Goal: Task Accomplishment & Management: Manage account settings

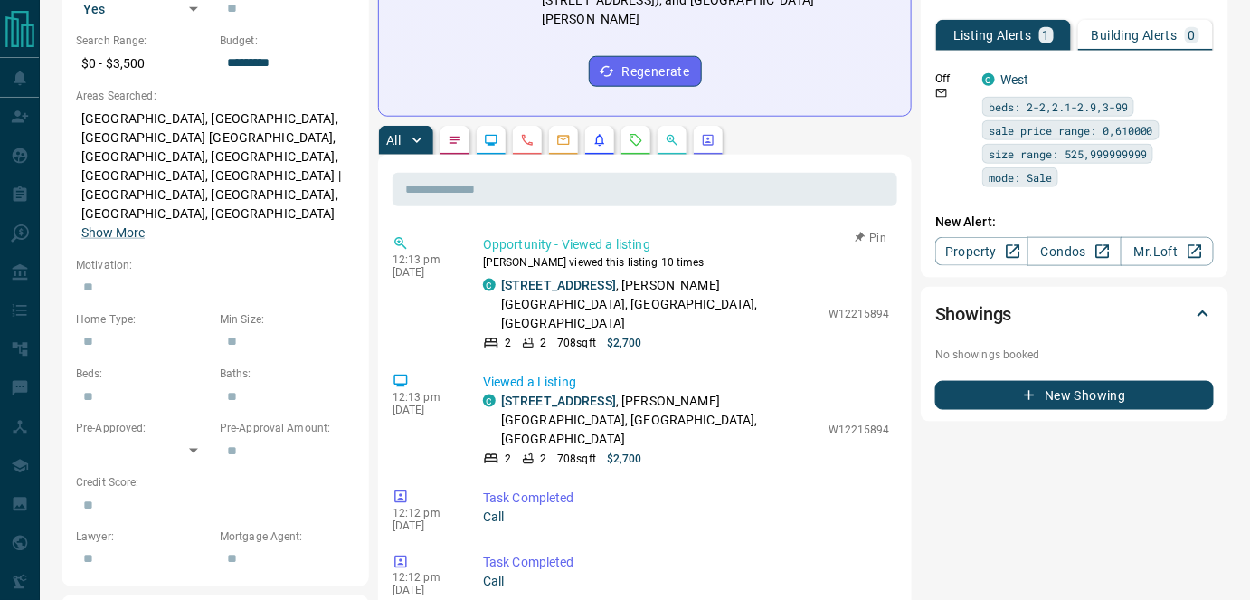
scroll to position [493, 0]
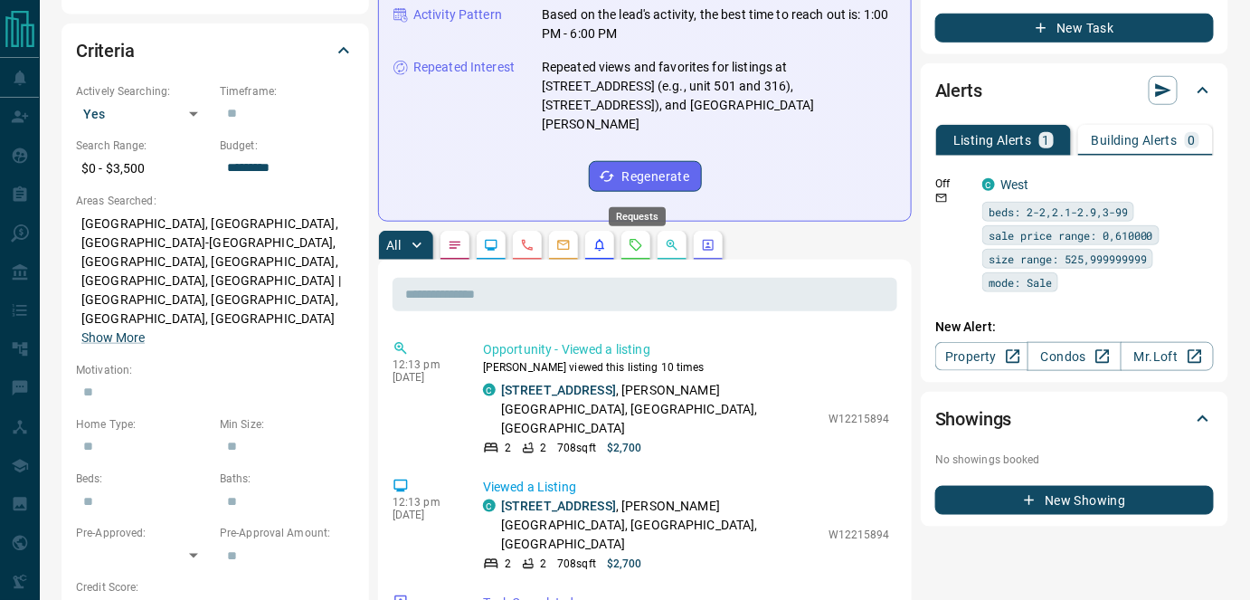
click at [633, 238] on icon "Requests" at bounding box center [636, 245] width 14 height 14
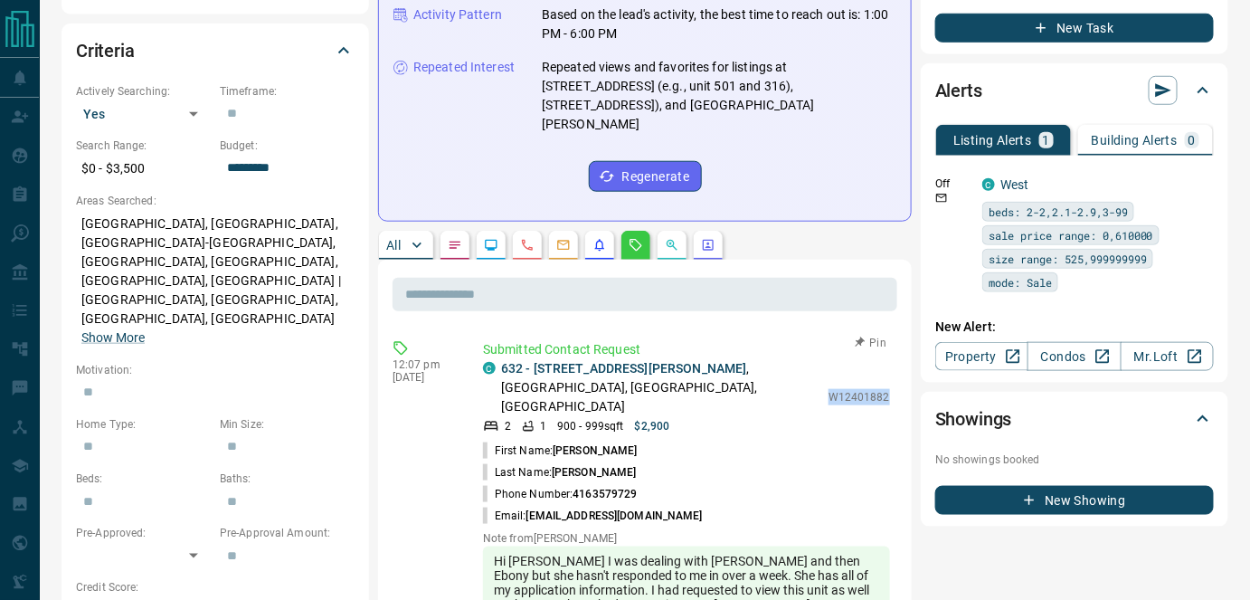
drag, startPoint x: 820, startPoint y: 331, endPoint x: 877, endPoint y: 325, distance: 57.3
click at [877, 389] on p "W12401882" at bounding box center [860, 397] width 62 height 16
copy p "W12401882"
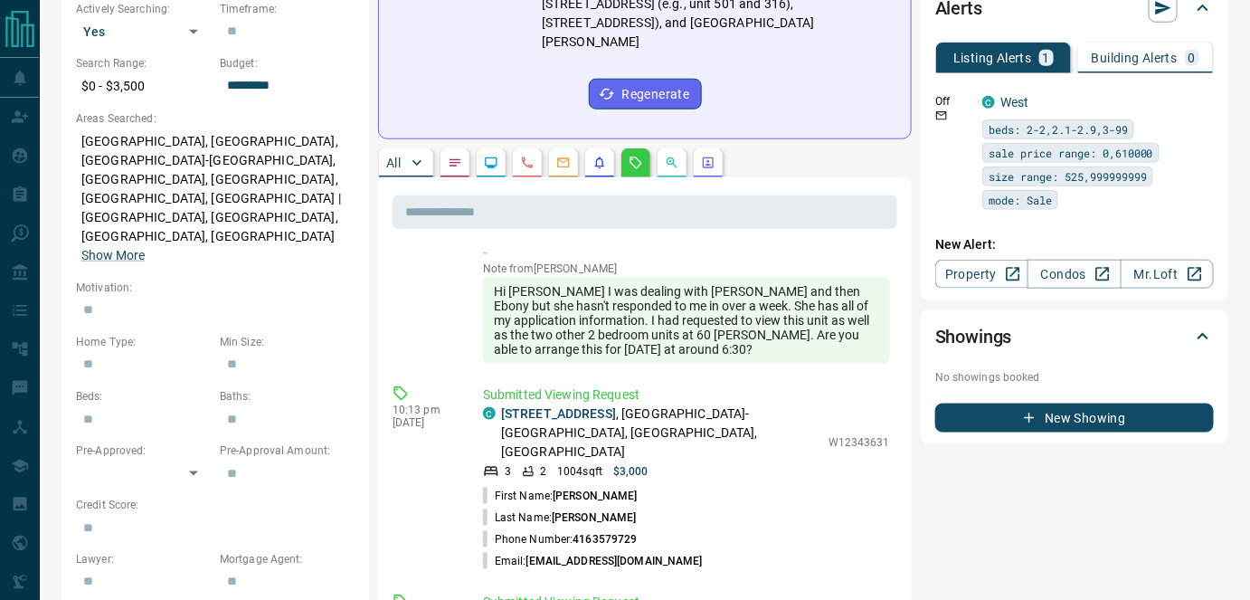
scroll to position [246, 0]
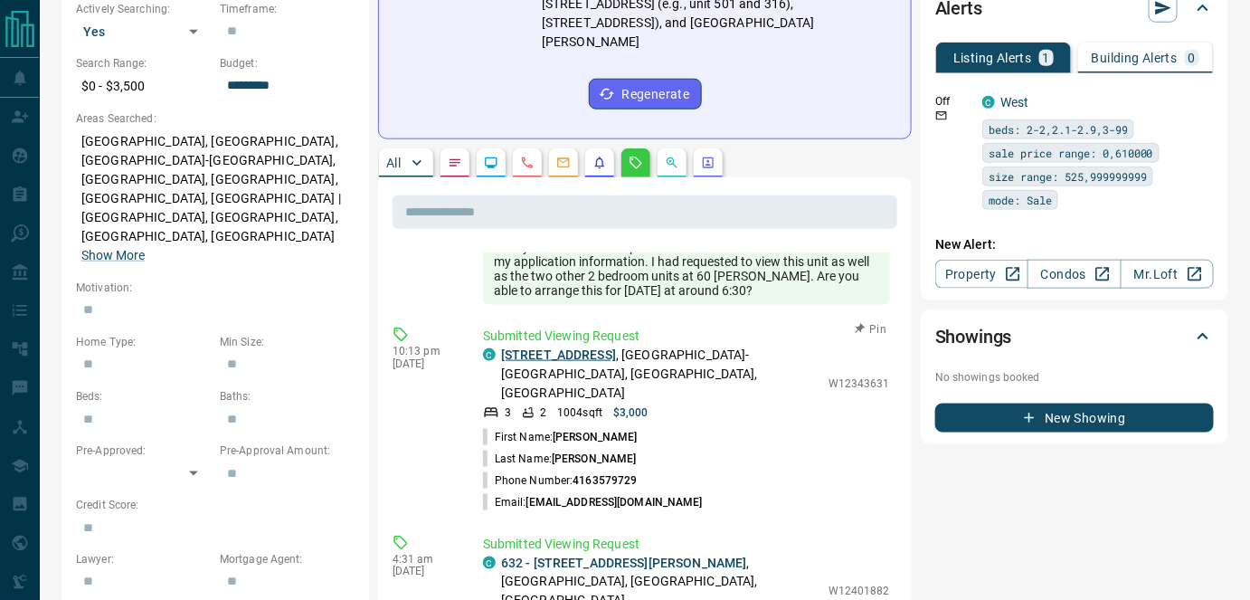
click at [609, 347] on link "[STREET_ADDRESS]" at bounding box center [558, 354] width 115 height 14
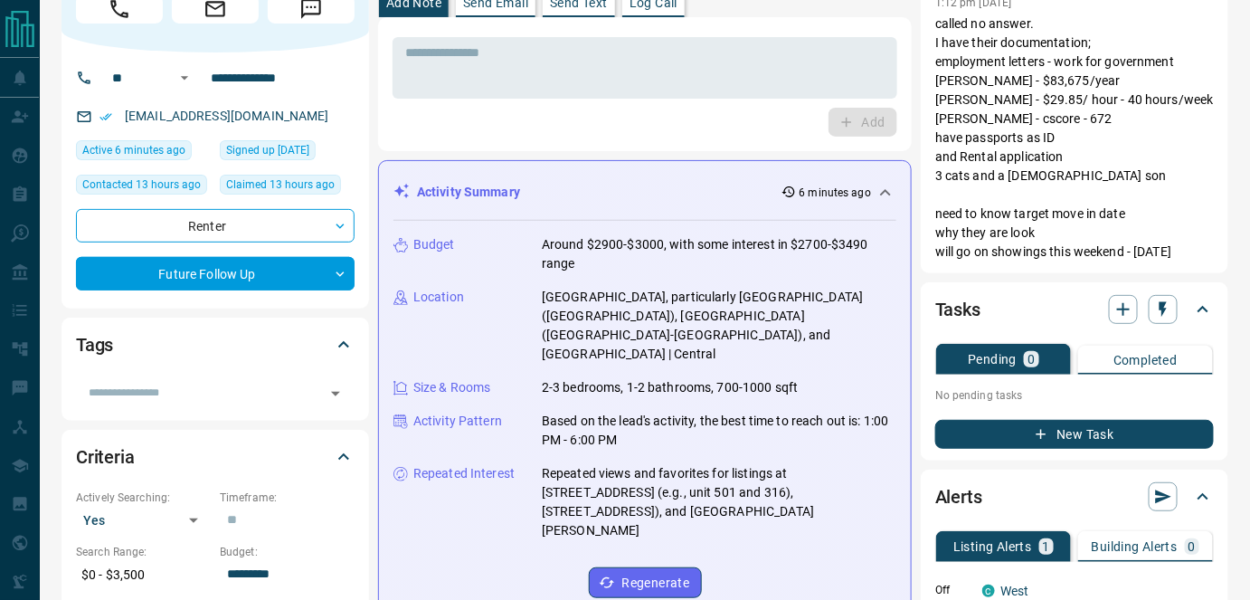
scroll to position [0, 0]
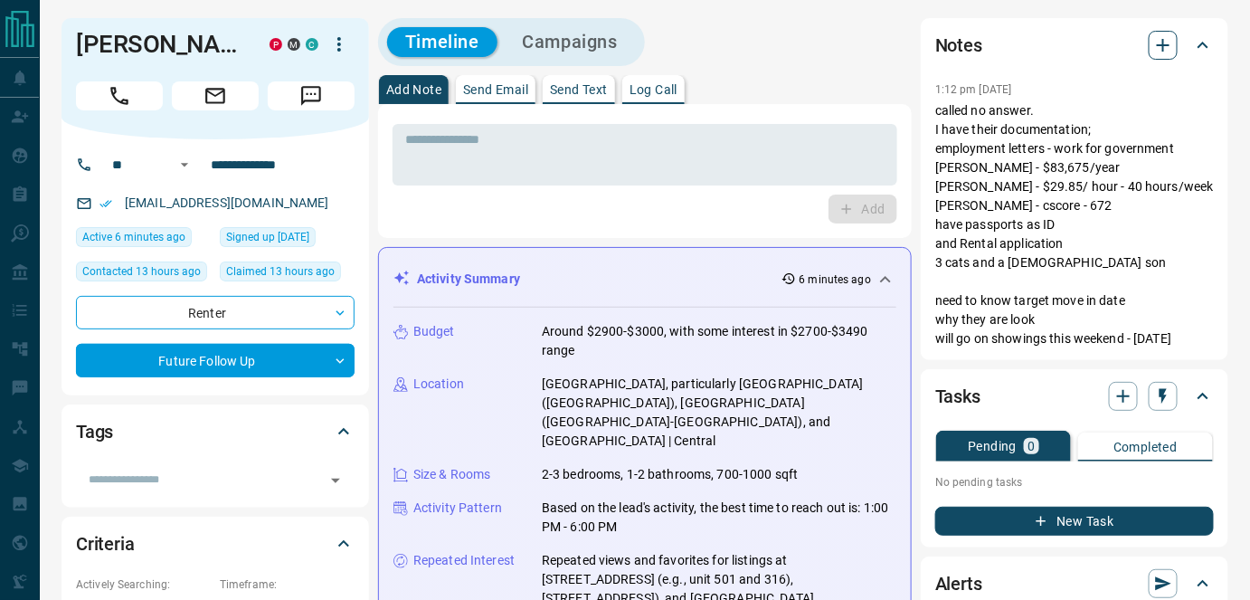
click at [1155, 43] on icon "button" at bounding box center [1164, 45] width 22 height 22
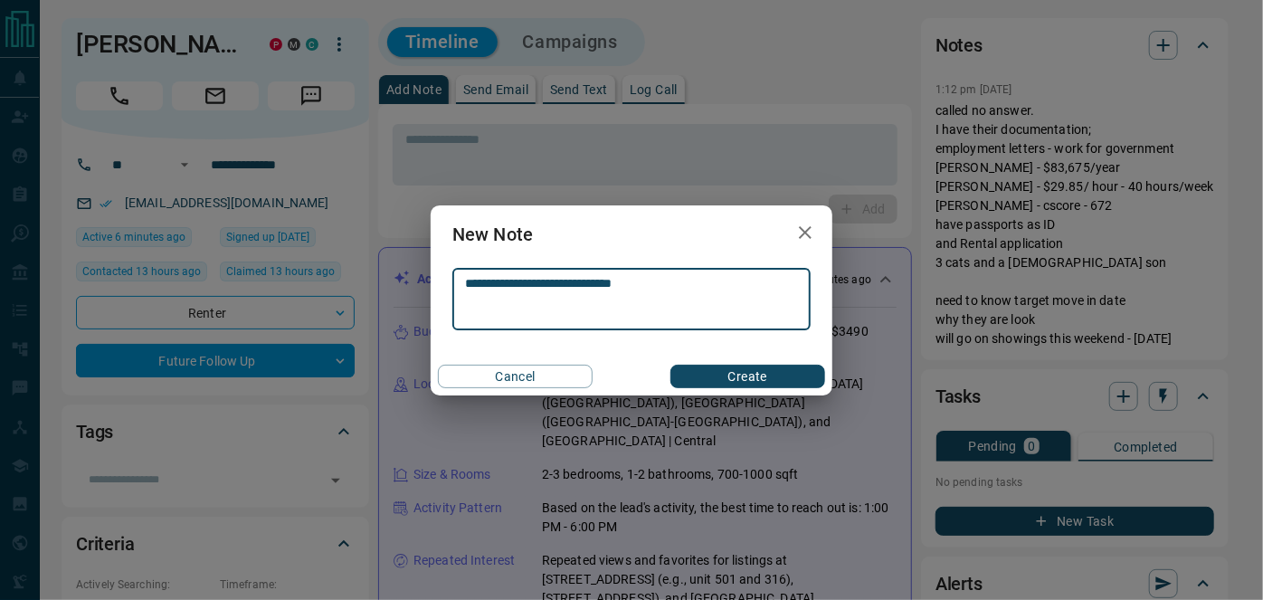
type textarea "**********"
click at [756, 376] on button "Create" at bounding box center [747, 377] width 155 height 24
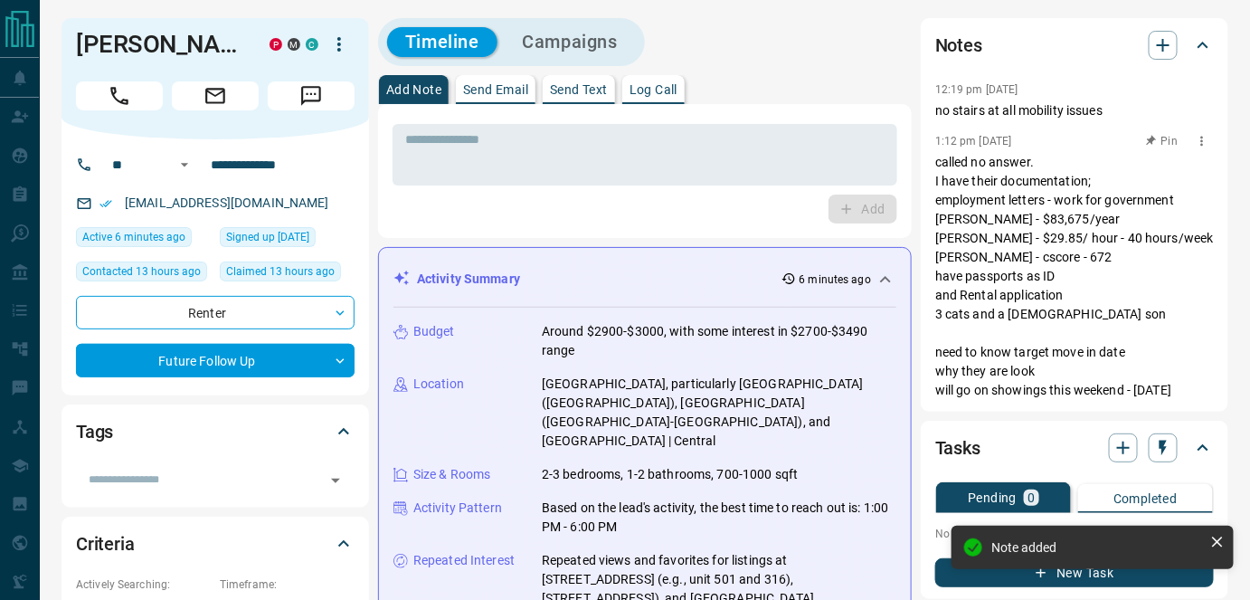
scroll to position [246, 0]
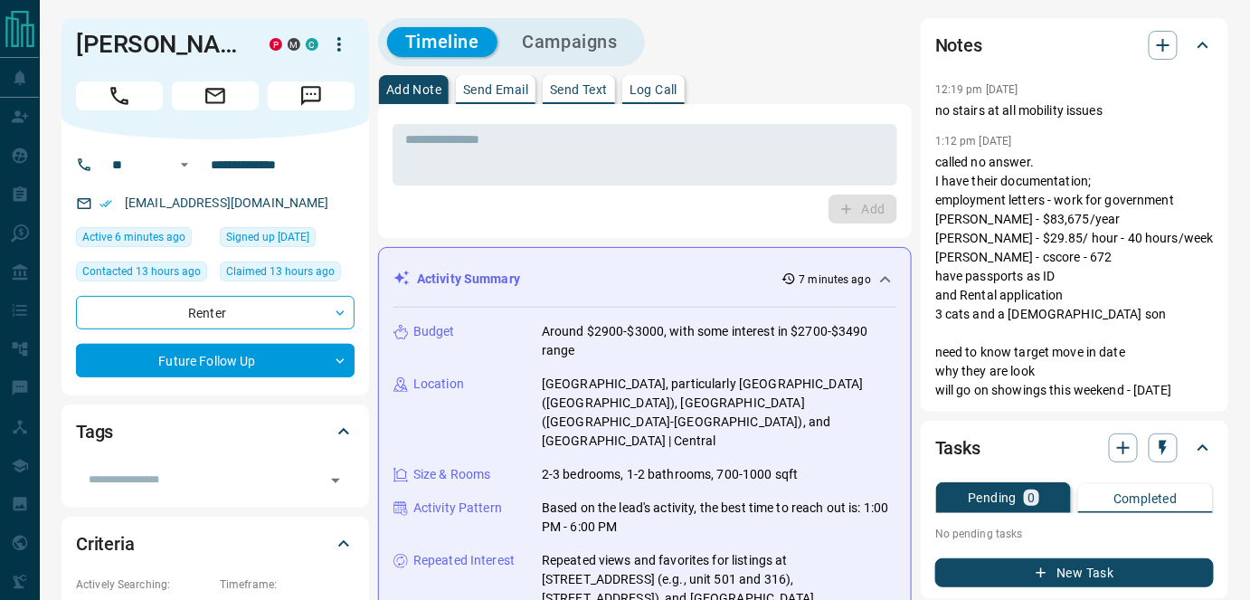
drag, startPoint x: 941, startPoint y: 429, endPoint x: 931, endPoint y: 441, distance: 16.1
drag, startPoint x: 931, startPoint y: 441, endPoint x: 911, endPoint y: 437, distance: 20.4
drag, startPoint x: 911, startPoint y: 437, endPoint x: 785, endPoint y: 71, distance: 387.4
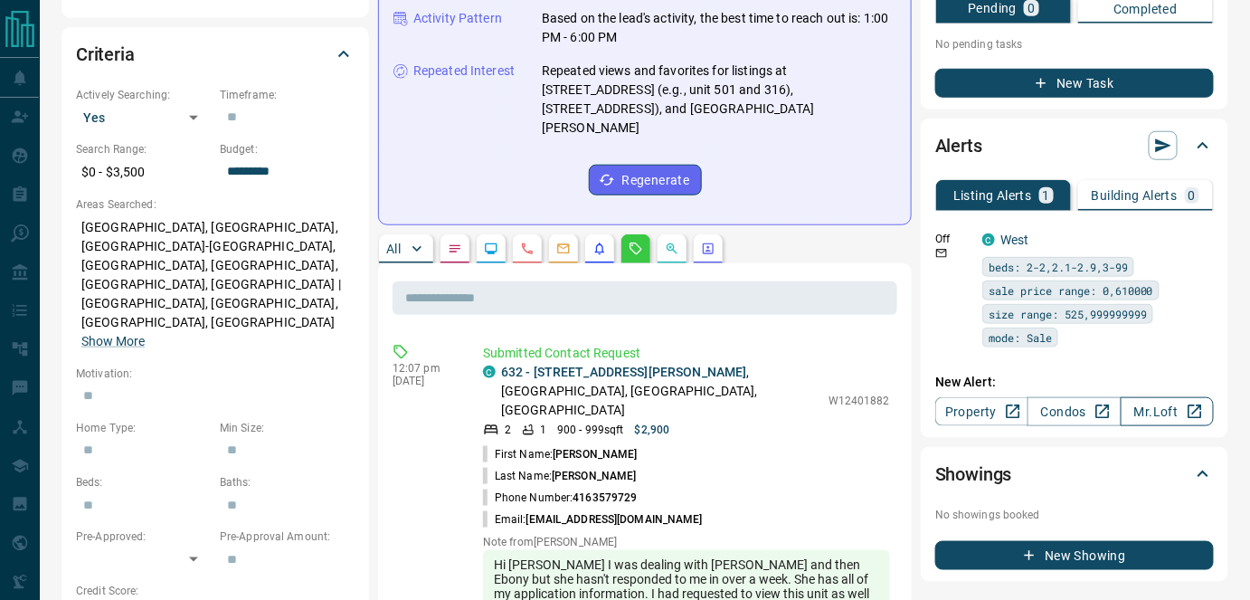
scroll to position [493, 0]
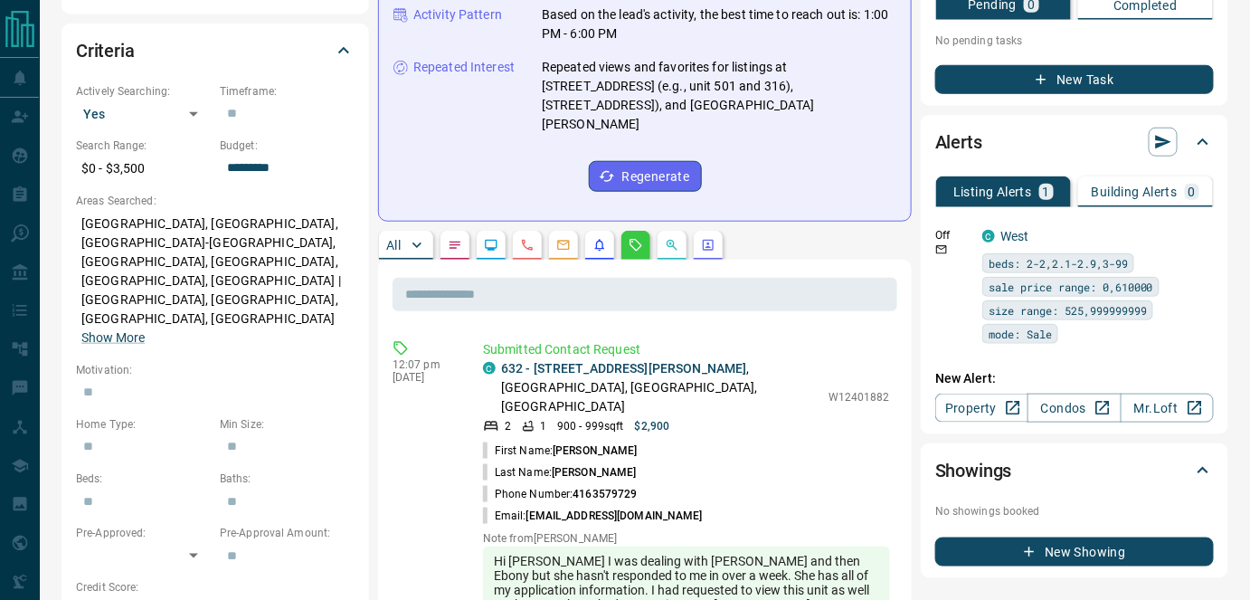
click at [1147, 198] on button "Building Alerts 0" at bounding box center [1145, 191] width 135 height 31
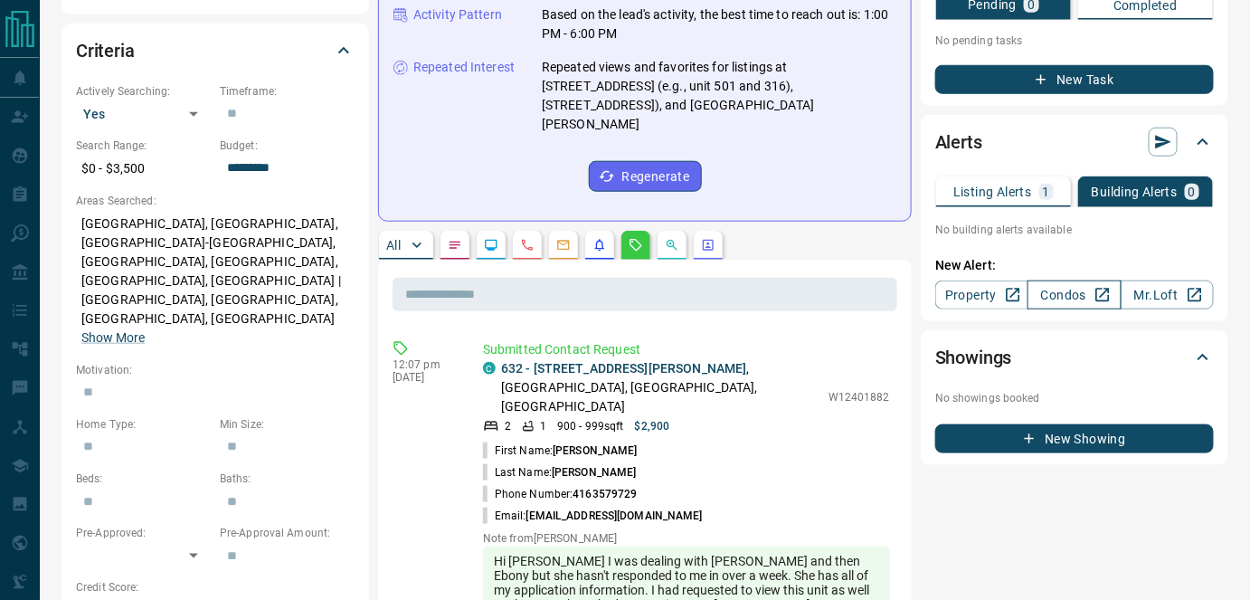
click at [1073, 280] on link "Condos" at bounding box center [1074, 294] width 93 height 29
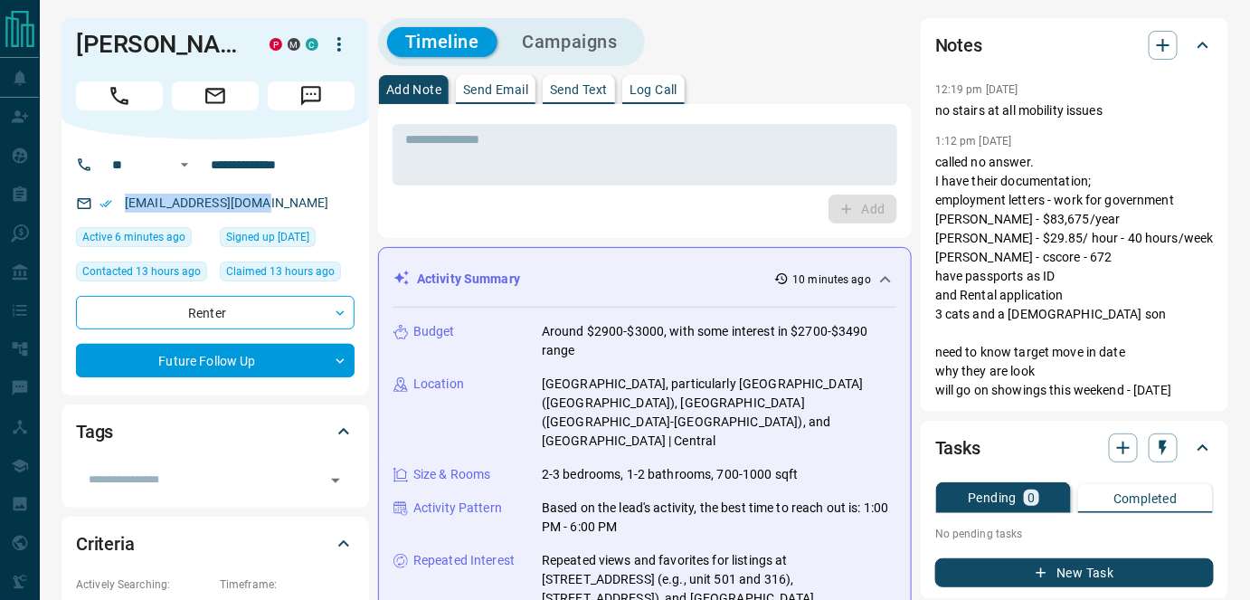
drag, startPoint x: 274, startPoint y: 203, endPoint x: 124, endPoint y: 221, distance: 151.3
click at [124, 221] on div "**********" at bounding box center [216, 267] width 308 height 256
copy link "[EMAIL_ADDRESS][DOMAIN_NAME]"
